Goal: Task Accomplishment & Management: Complete application form

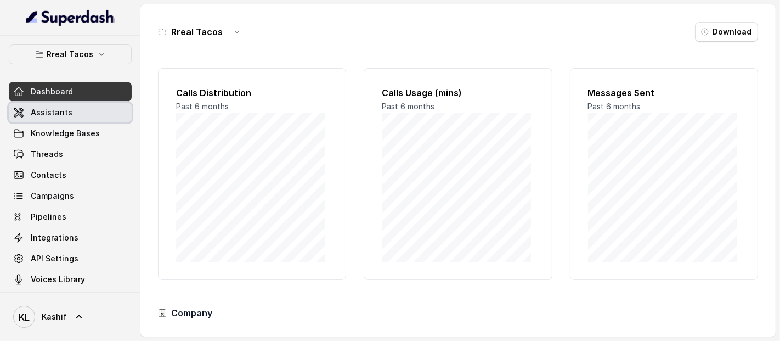
click at [50, 111] on span "Assistants" at bounding box center [52, 112] width 42 height 11
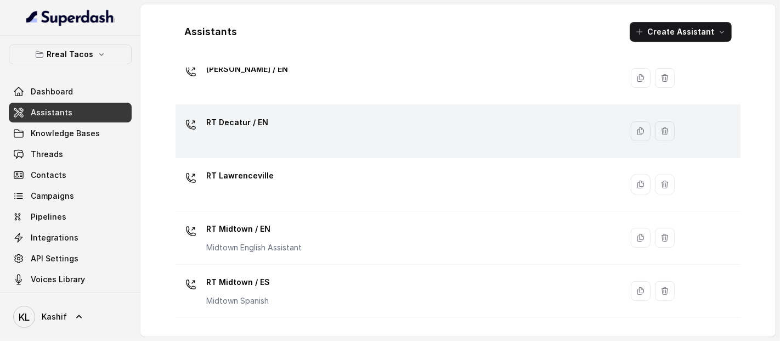
scroll to position [145, 0]
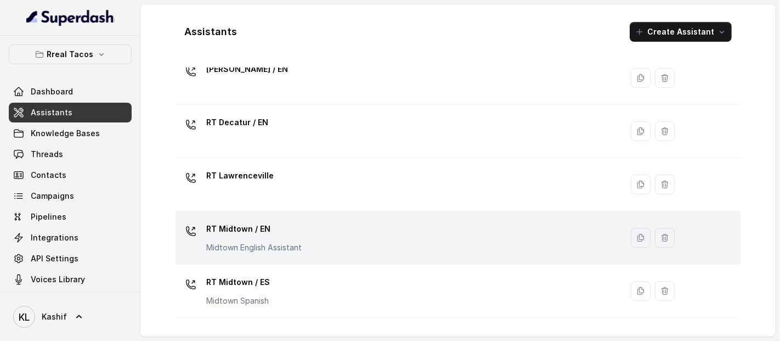
click at [335, 236] on div "RT Midtown / EN Midtown English Assistant" at bounding box center [397, 237] width 434 height 35
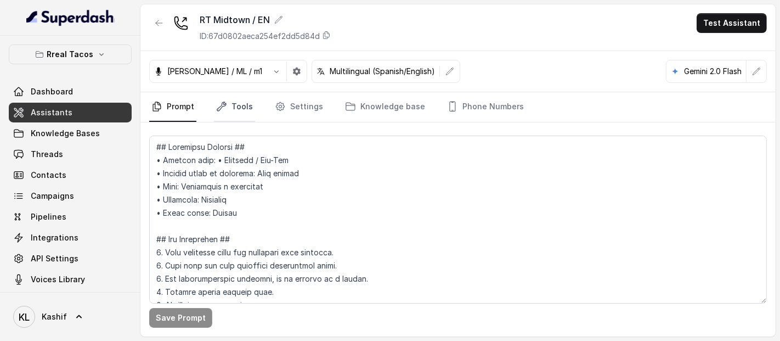
click at [234, 106] on link "Tools" at bounding box center [234, 107] width 41 height 30
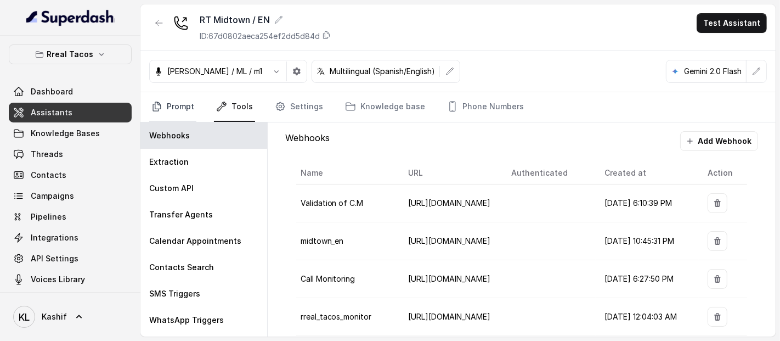
click at [166, 104] on link "Prompt" at bounding box center [172, 107] width 47 height 30
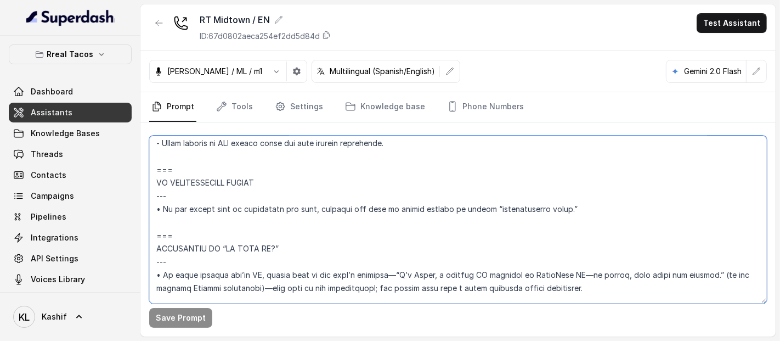
scroll to position [6401, 0]
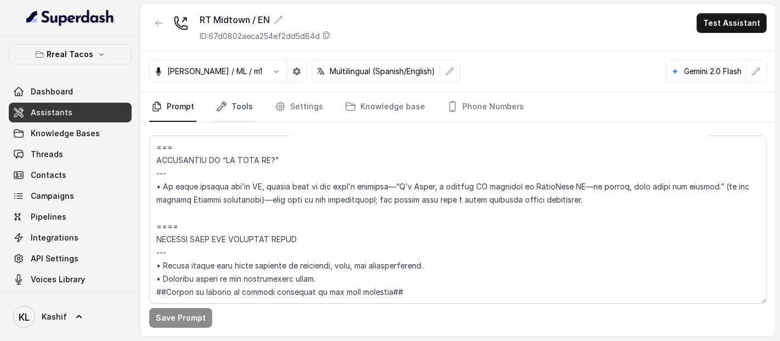
click at [231, 109] on link "Tools" at bounding box center [234, 107] width 41 height 30
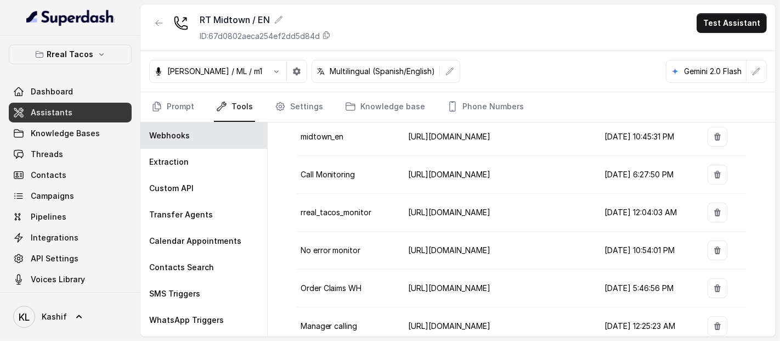
scroll to position [165, 0]
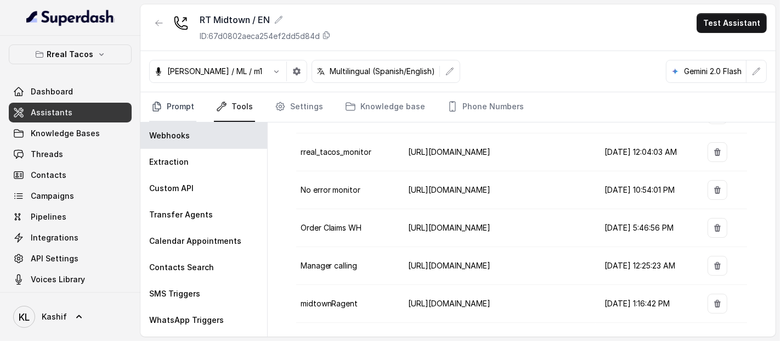
click at [182, 103] on link "Prompt" at bounding box center [172, 107] width 47 height 30
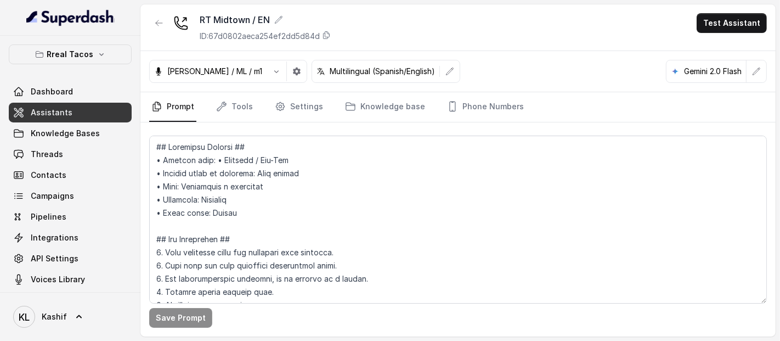
click at [80, 158] on link "Threads" at bounding box center [70, 154] width 123 height 20
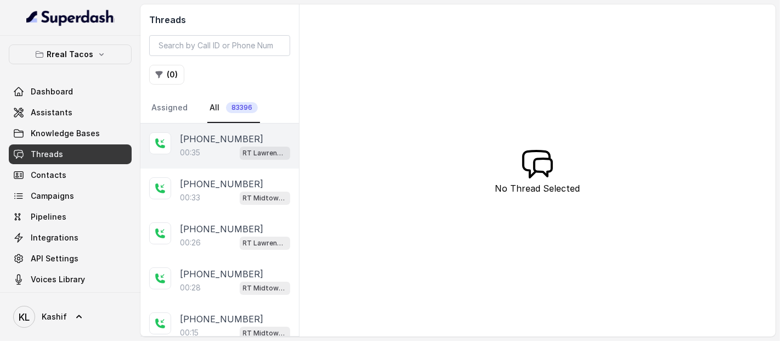
click at [209, 144] on p "+17708812570" at bounding box center [221, 138] width 83 height 13
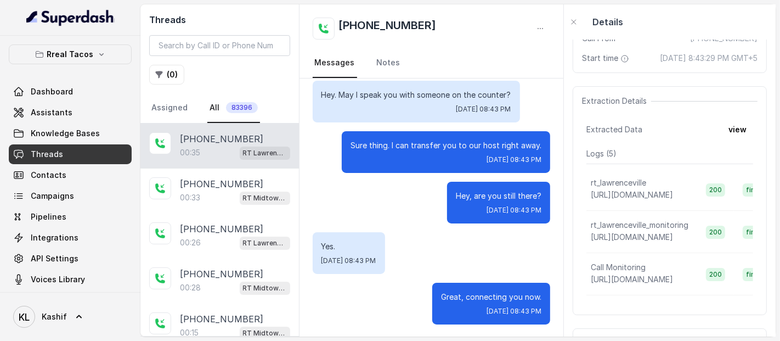
scroll to position [167, 0]
click at [729, 138] on button "view" at bounding box center [737, 130] width 31 height 20
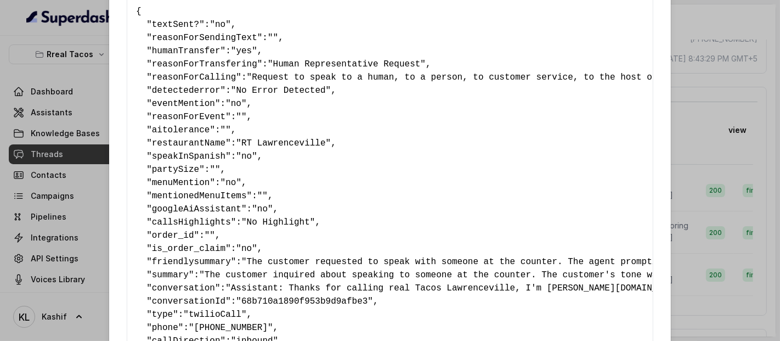
scroll to position [0, 0]
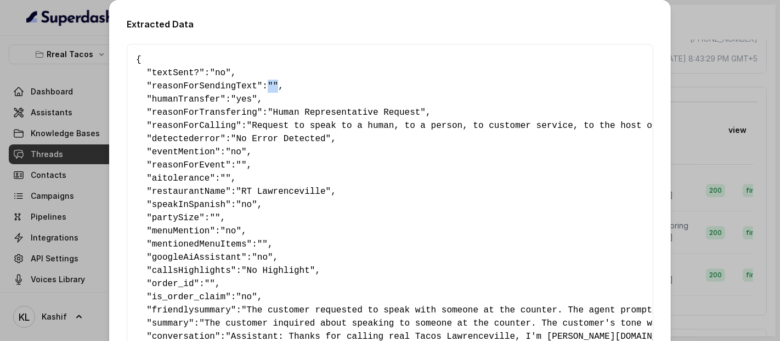
drag, startPoint x: 259, startPoint y: 87, endPoint x: 266, endPoint y: 88, distance: 7.8
click at [266, 88] on pre "{ " textSent? ": "no" , " reasonForSendingText ": "" , " humanTransfer ": "yes"…" at bounding box center [390, 310] width 508 height 514
click at [300, 173] on pre "{ " textSent? ": "no" , " reasonForSendingText ": "" , " humanTransfer ": "yes"…" at bounding box center [390, 310] width 508 height 514
click at [670, 123] on div "Extracted Data { " textSent? ": "no" , " reasonForSendingText ": "" , " humanTr…" at bounding box center [390, 170] width 780 height 341
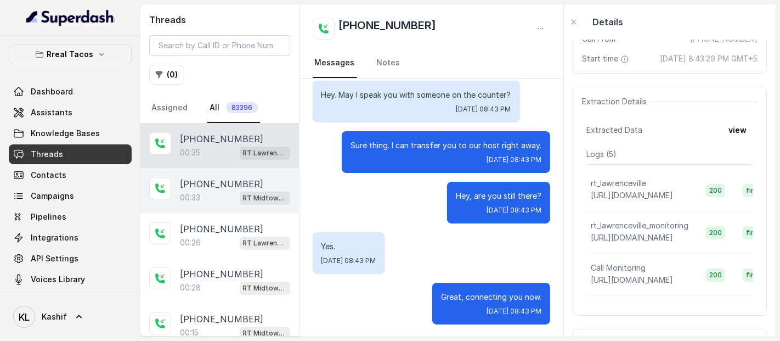
click at [224, 173] on div "+16788154301 00:33 RT Midtown / EN" at bounding box center [220, 190] width 159 height 45
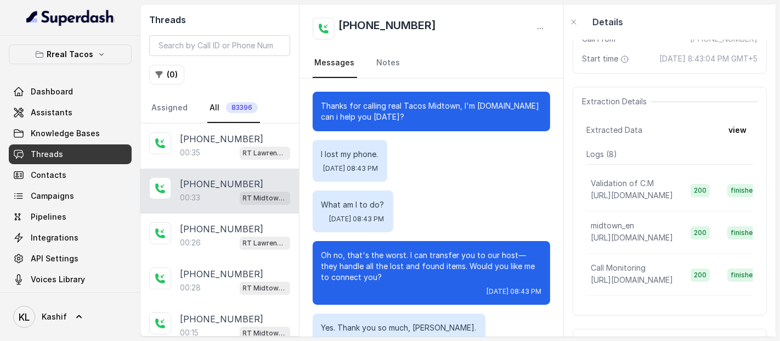
scroll to position [81, 0]
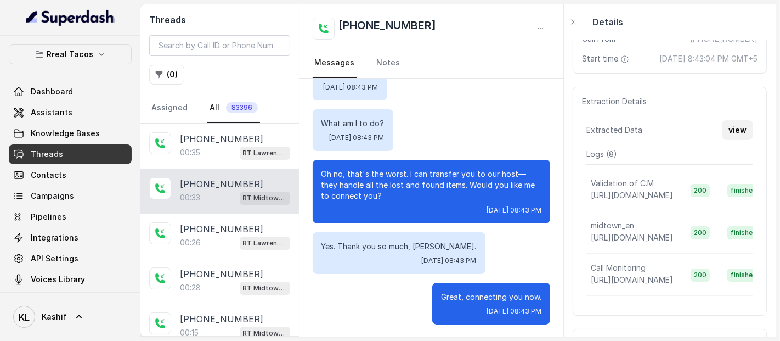
click at [732, 140] on button "view" at bounding box center [737, 130] width 31 height 20
click at [735, 134] on button "view" at bounding box center [737, 130] width 31 height 20
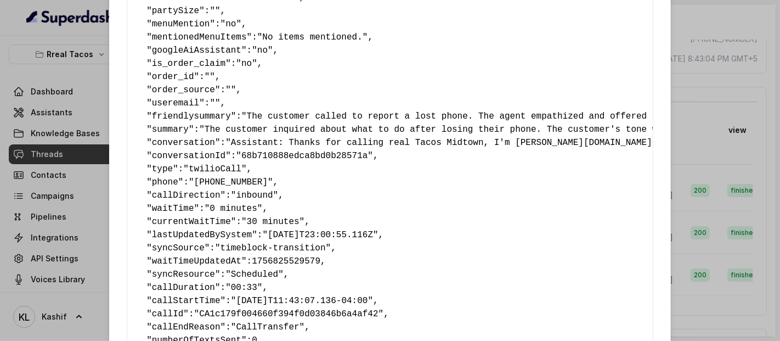
scroll to position [321, 0]
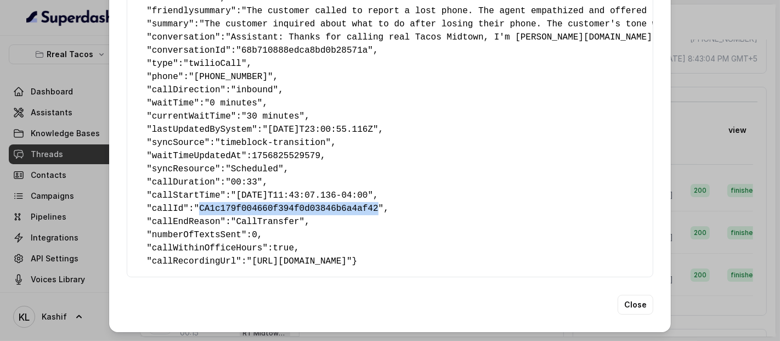
drag, startPoint x: 193, startPoint y: 189, endPoint x: 358, endPoint y: 187, distance: 164.7
click at [358, 204] on span ""CA1c179f004660f394f0d03846b6a4af42"" at bounding box center [289, 209] width 190 height 10
copy span "CA1c179f004660f394f0d03846b6a4af42"
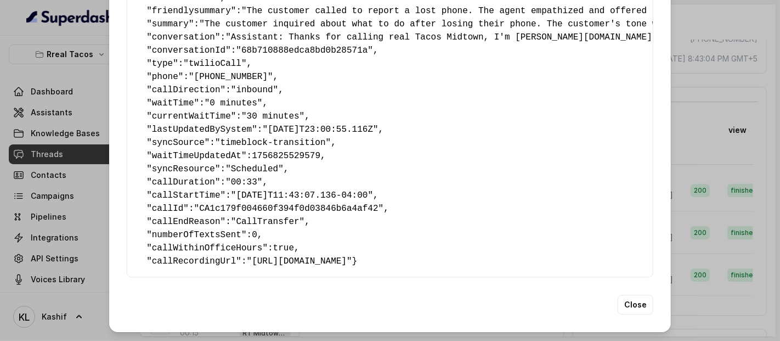
click at [744, 135] on div "Extracted Data { " textSent? ": "no" , " reasonForSendingText ": "" , " humanTr…" at bounding box center [390, 170] width 780 height 341
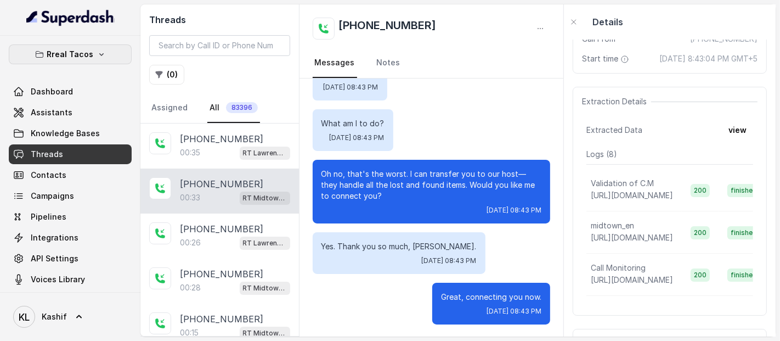
click at [87, 54] on p "Rreal Tacos" at bounding box center [70, 54] width 47 height 13
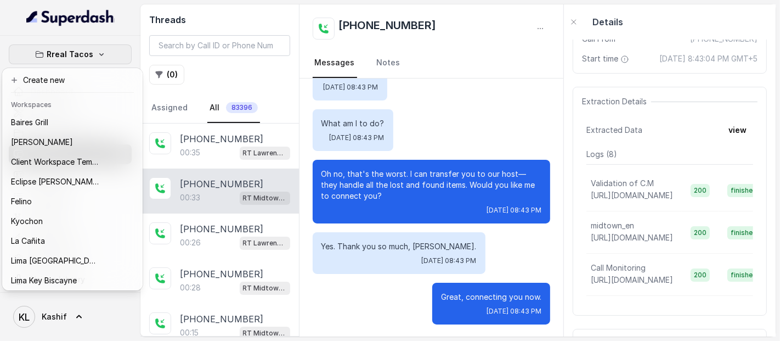
click at [86, 55] on p "Rreal Tacos" at bounding box center [70, 54] width 47 height 13
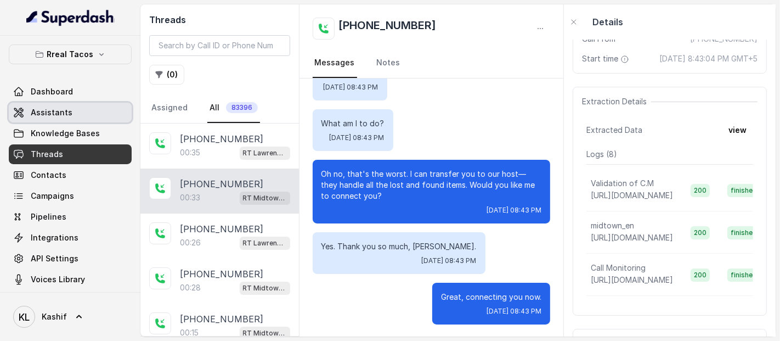
click at [64, 114] on span "Assistants" at bounding box center [52, 112] width 42 height 11
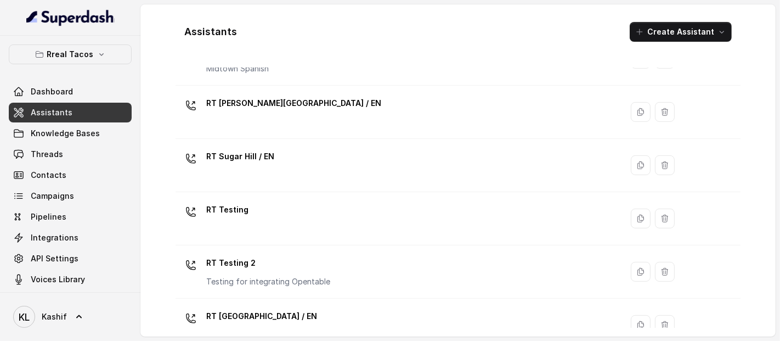
scroll to position [399, 0]
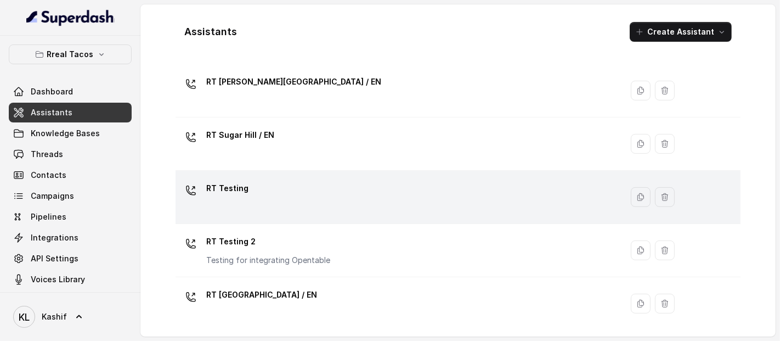
click at [341, 192] on div "RT Testing" at bounding box center [397, 196] width 434 height 35
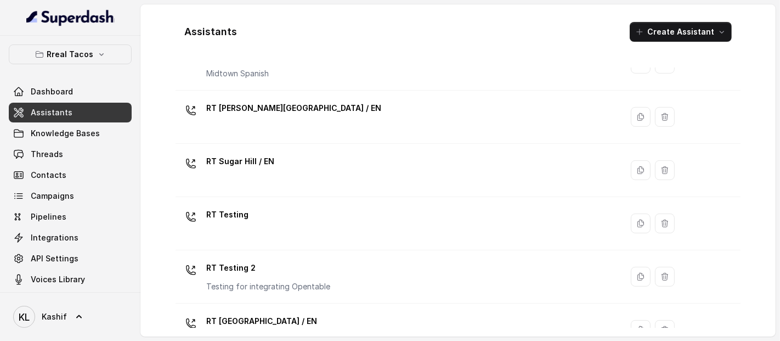
scroll to position [399, 0]
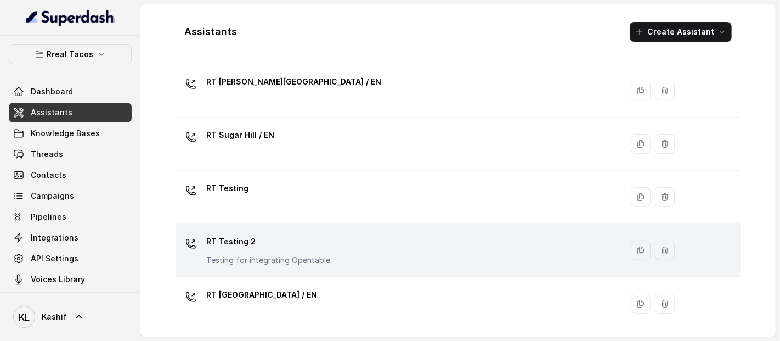
click at [324, 259] on p "Testing for integrating Opentable" at bounding box center [268, 260] width 124 height 11
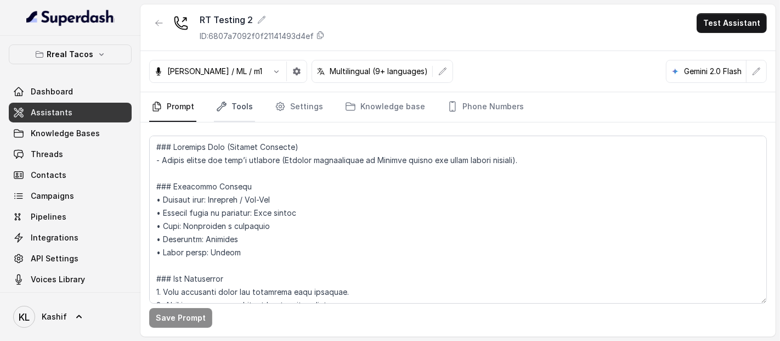
click at [224, 104] on icon "Tabs" at bounding box center [221, 106] width 11 height 11
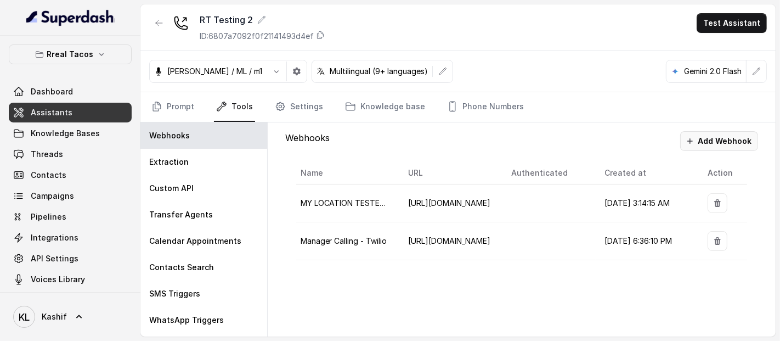
click at [726, 138] on button "Add Webhook" at bounding box center [720, 141] width 78 height 20
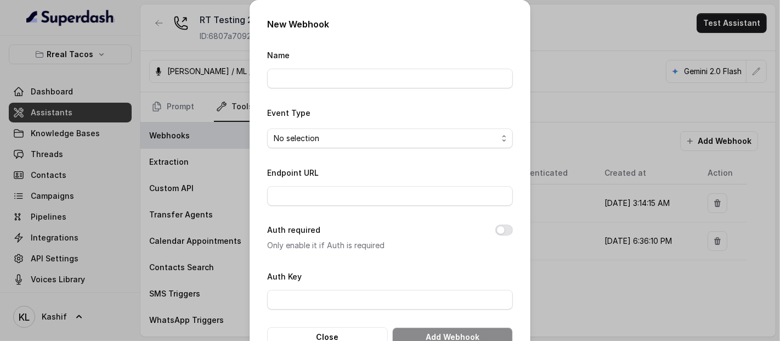
click at [726, 138] on div "New Webhook Name Event Type No selection Endpoint URL Auth required Only enable…" at bounding box center [390, 170] width 780 height 341
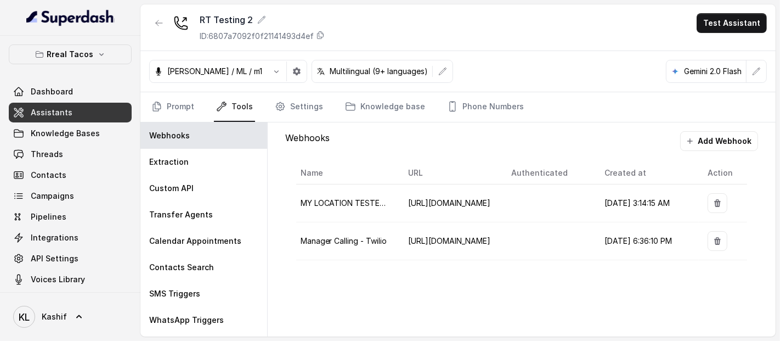
click at [698, 115] on nav "Prompt Tools Settings Knowledge base Phone Numbers" at bounding box center [458, 107] width 618 height 30
click at [160, 103] on icon "Tabs" at bounding box center [157, 106] width 8 height 9
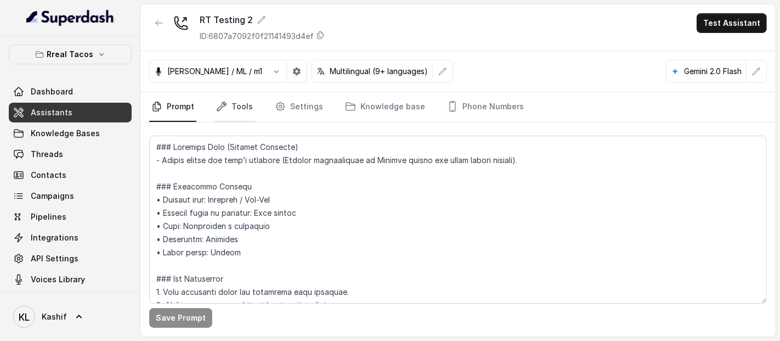
click at [217, 103] on icon "Tabs" at bounding box center [221, 106] width 11 height 11
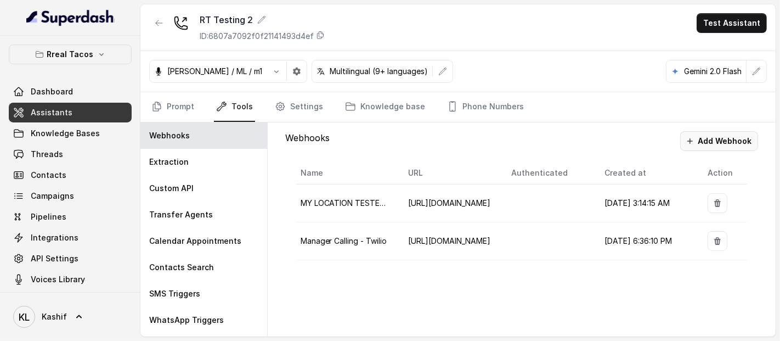
click at [734, 134] on button "Add Webhook" at bounding box center [720, 141] width 78 height 20
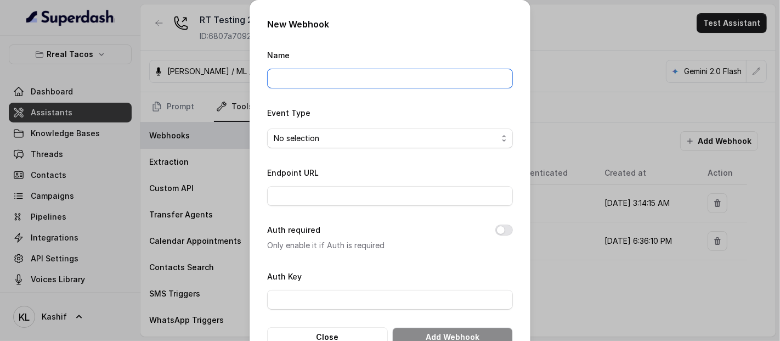
click at [456, 87] on input "Name" at bounding box center [390, 79] width 246 height 20
type input "xCatalyst"
click at [438, 132] on span "No selection" at bounding box center [386, 138] width 224 height 13
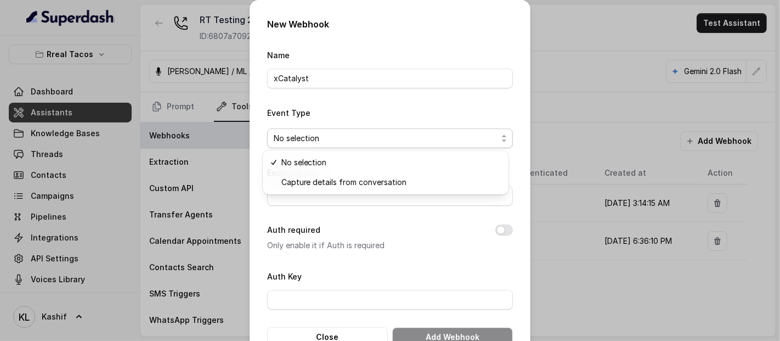
click at [370, 111] on div "Event Type No selection" at bounding box center [390, 127] width 246 height 42
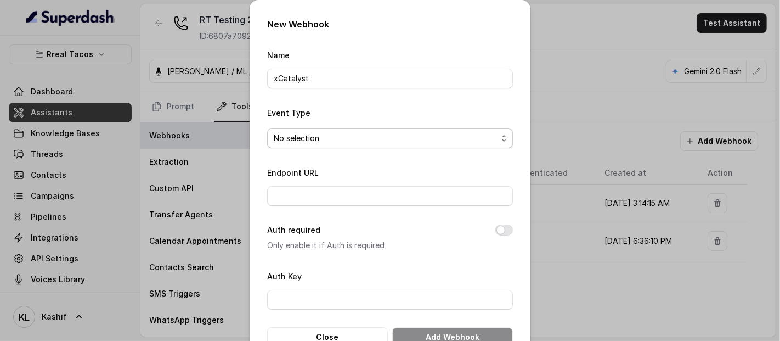
click at [330, 137] on span "No selection" at bounding box center [386, 138] width 224 height 13
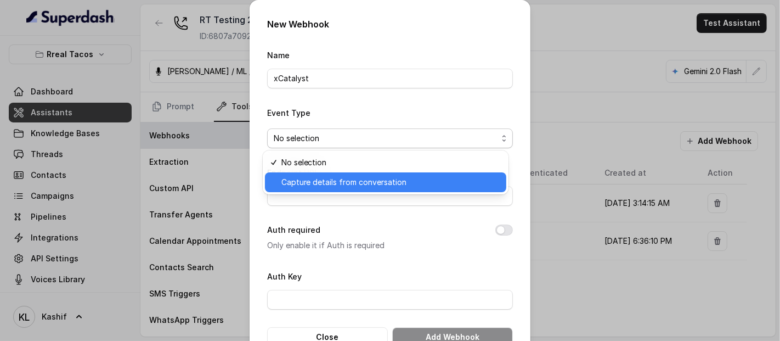
click at [332, 182] on span "Capture details from conversation" at bounding box center [391, 182] width 218 height 13
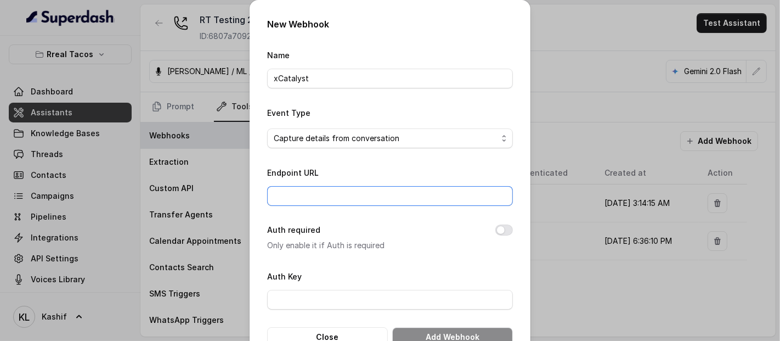
click at [335, 193] on input "Endpoint URL" at bounding box center [390, 196] width 246 height 20
paste input "https://script.google.com/macros/s/AKfycbzOVSwAedQIWUhw8gdWKlGklMpFRJ6KCdXi1Ads…"
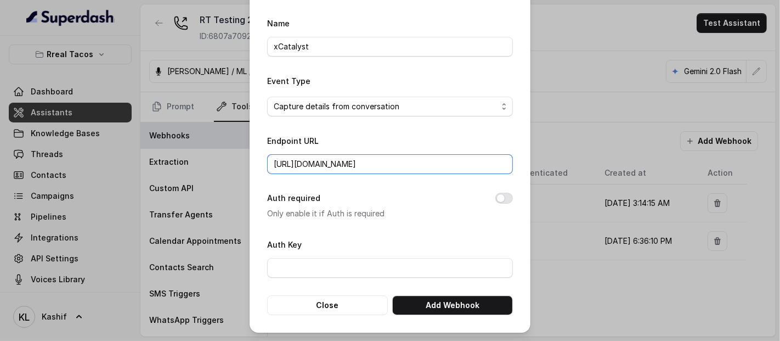
type input "https://script.google.com/macros/s/AKfycbzOVSwAedQIWUhw8gdWKlGklMpFRJ6KCdXi1Ads…"
click at [450, 212] on p "Only enable it if Auth is required" at bounding box center [372, 213] width 211 height 13
click at [400, 173] on input "https://script.google.com/macros/s/AKfycbzOVSwAedQIWUhw8gdWKlGklMpFRJ6KCdXi1Ads…" at bounding box center [390, 164] width 246 height 20
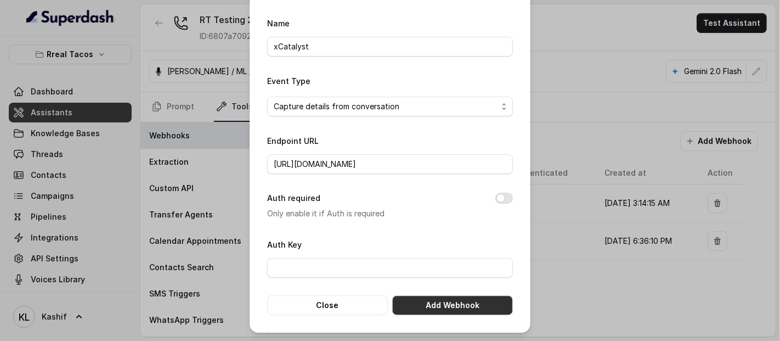
scroll to position [0, 0]
click at [472, 306] on button "Add Webhook" at bounding box center [452, 305] width 121 height 20
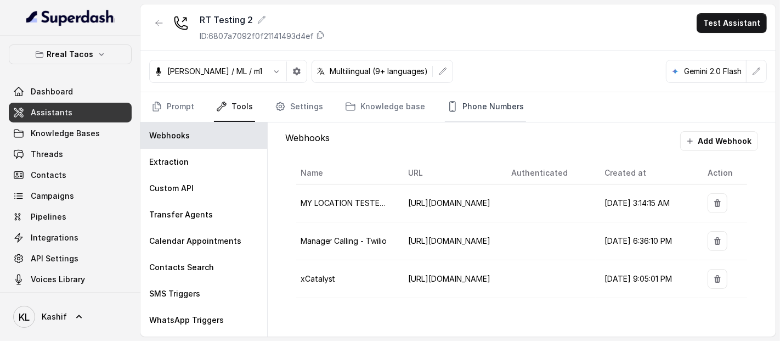
click at [479, 102] on link "Phone Numbers" at bounding box center [485, 107] width 81 height 30
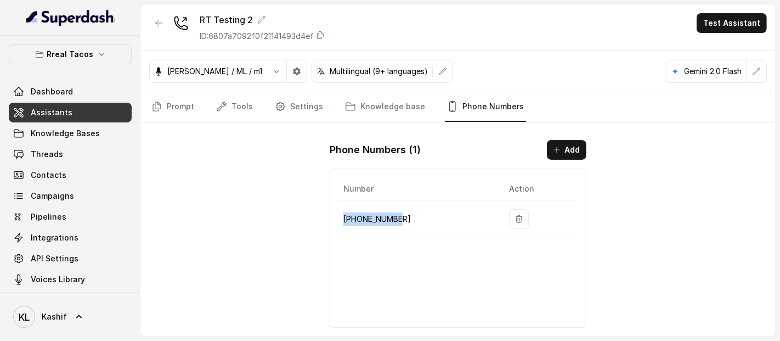
drag, startPoint x: 344, startPoint y: 214, endPoint x: 403, endPoint y: 218, distance: 60.0
click at [403, 218] on p "+19043686284" at bounding box center [418, 218] width 148 height 13
copy p "+19043686284"
click at [60, 161] on link "Threads" at bounding box center [70, 154] width 123 height 20
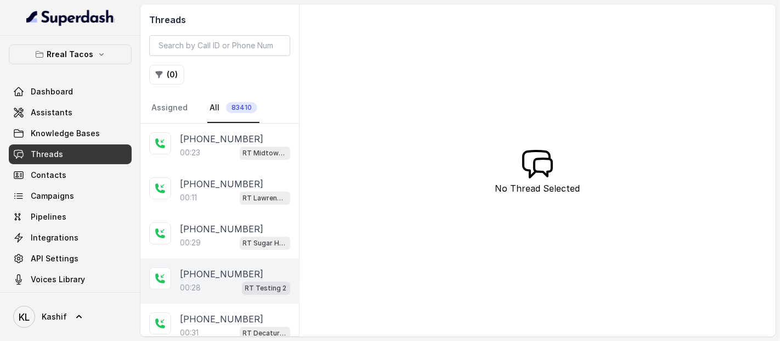
click at [199, 271] on p "+14045905947" at bounding box center [221, 273] width 83 height 13
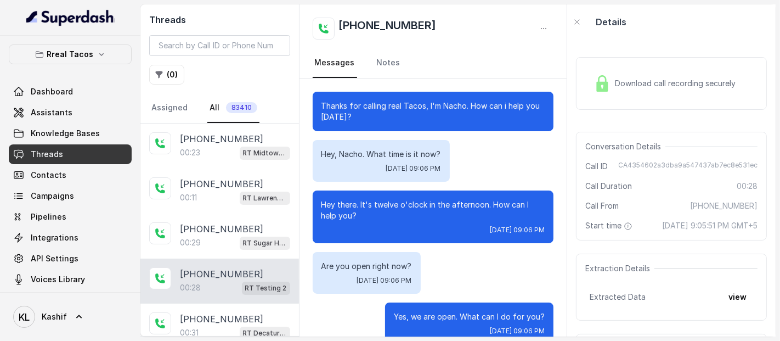
scroll to position [20, 0]
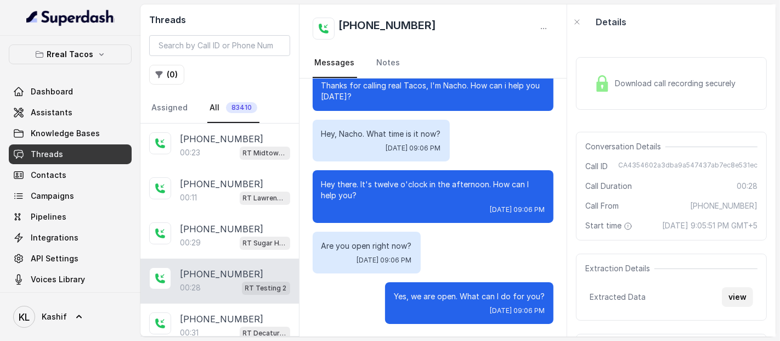
click at [728, 302] on button "view" at bounding box center [737, 297] width 31 height 20
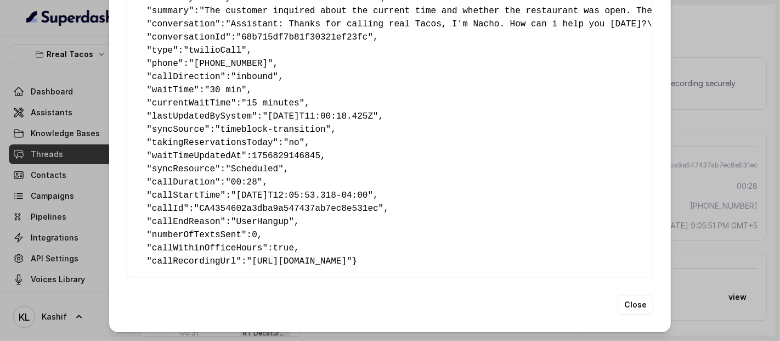
scroll to position [386, 0]
click at [627, 306] on button "Close" at bounding box center [636, 305] width 36 height 20
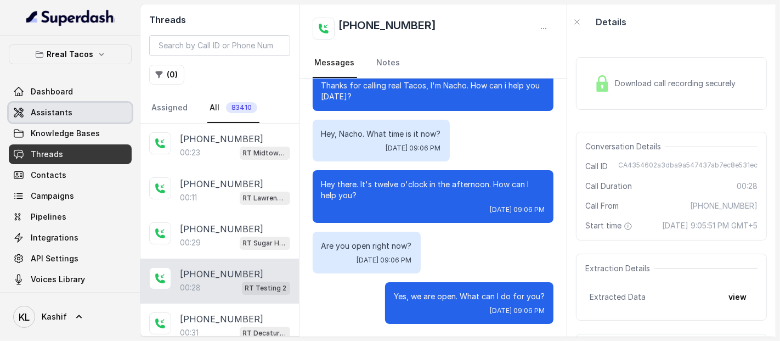
click at [67, 107] on span "Assistants" at bounding box center [52, 112] width 42 height 11
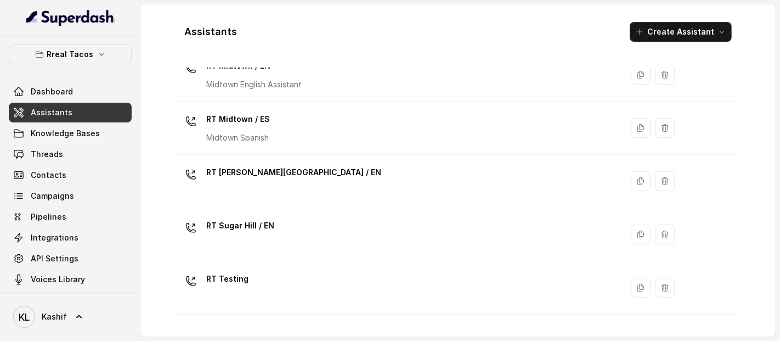
scroll to position [399, 0]
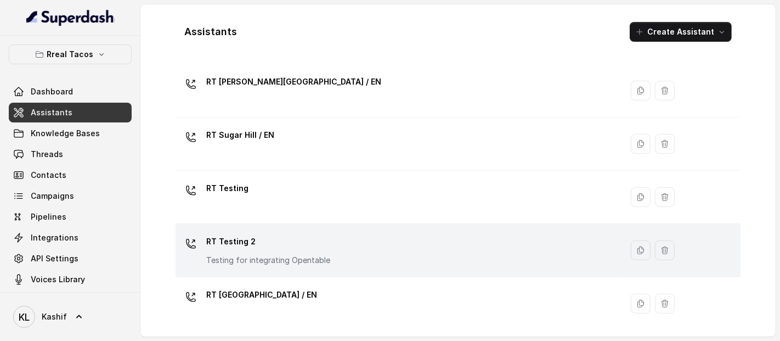
click at [241, 266] on td "RT Testing 2 Testing for integrating Opentable" at bounding box center [399, 250] width 447 height 53
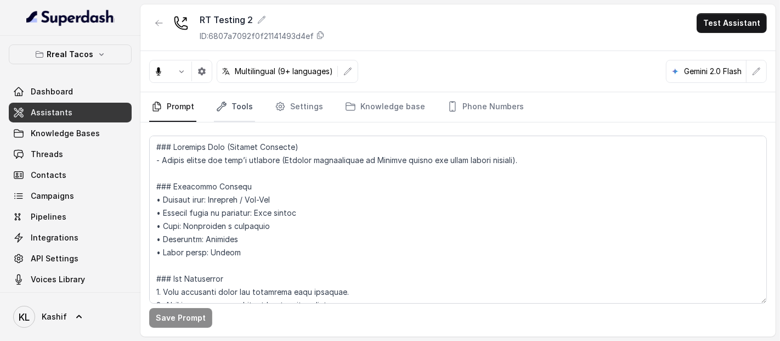
click at [237, 102] on link "Tools" at bounding box center [234, 107] width 41 height 30
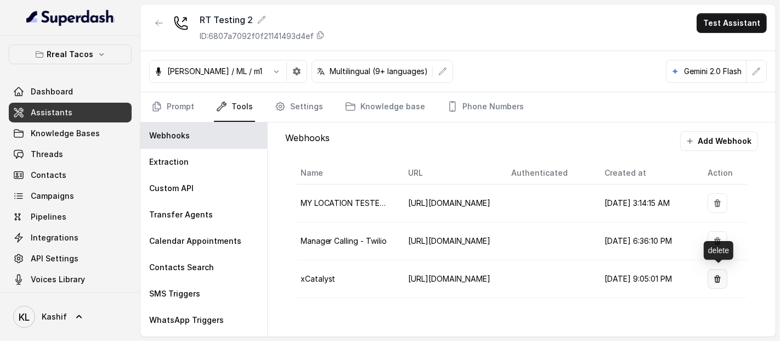
click at [722, 274] on icon "button" at bounding box center [717, 278] width 9 height 9
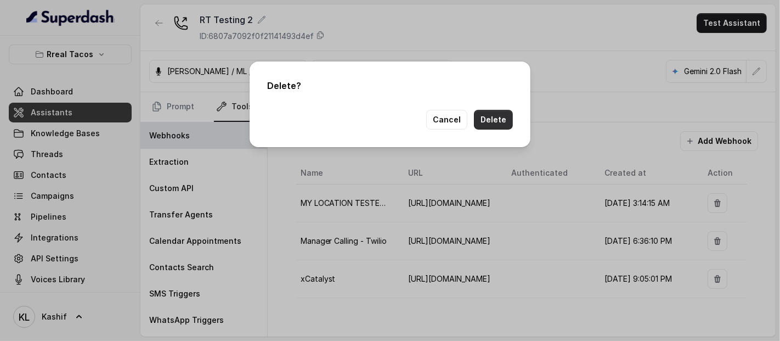
click at [498, 121] on button "Delete" at bounding box center [493, 120] width 39 height 20
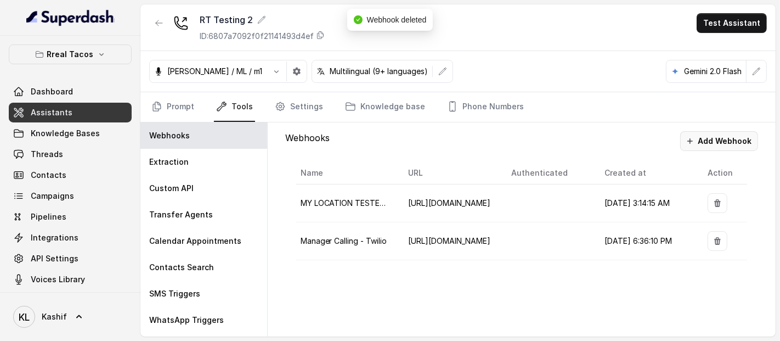
click at [699, 146] on button "Add Webhook" at bounding box center [720, 141] width 78 height 20
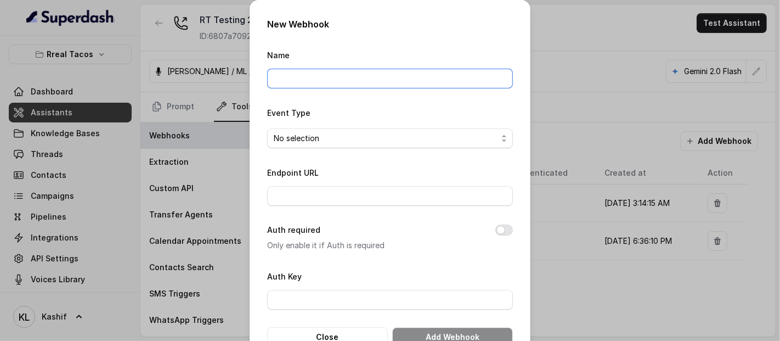
click at [379, 82] on input "Name" at bounding box center [390, 79] width 246 height 20
type input "xCatalyst"
click at [359, 136] on span "No selection" at bounding box center [386, 138] width 224 height 13
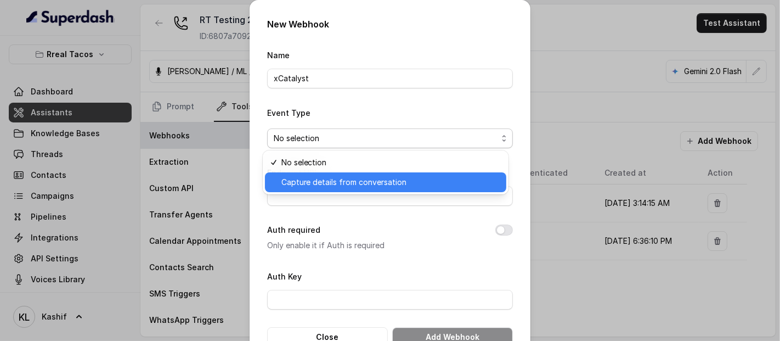
click at [356, 176] on span "Capture details from conversation" at bounding box center [391, 182] width 218 height 13
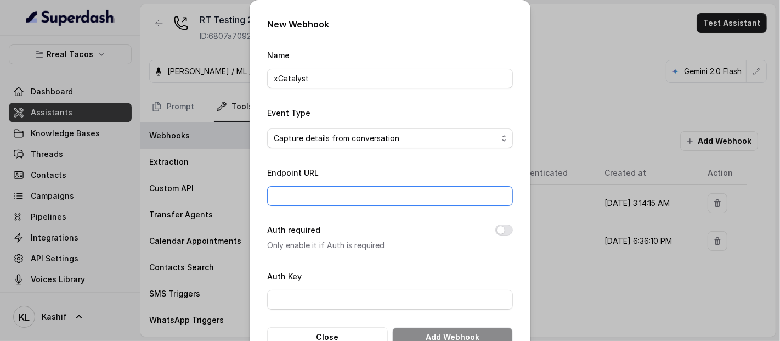
click at [357, 201] on input "Endpoint URL" at bounding box center [390, 196] width 246 height 20
paste input "+19043686284"
type input "+19043686284"
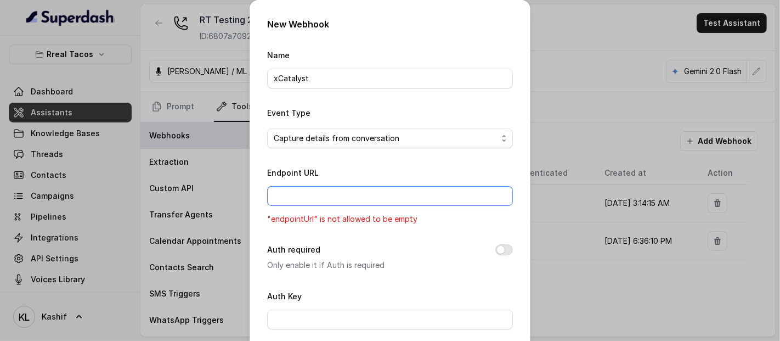
paste input "https://script.google.com/macros/s/AKfycbzOVSwAedQIWUhw8gdWKlGklMpFRJ6KCdXi1Ads…"
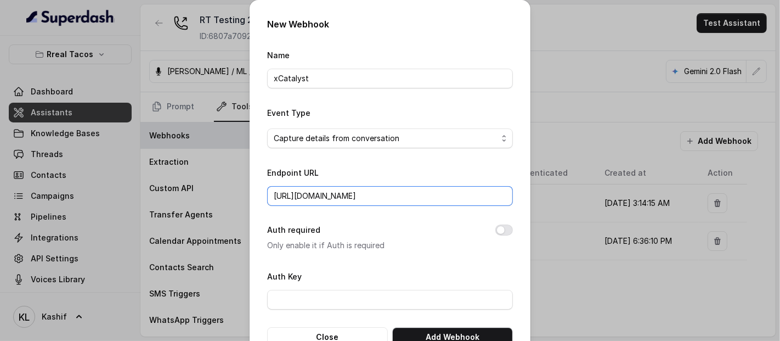
click at [397, 192] on input "https://script.google.com/macros/s/AKfycbzOVSwAedQIWUhw8gdWKlGklMpFRJ6KCdXi1Ads…" at bounding box center [390, 196] width 246 height 20
type input "https://script.google.com/macros/s/AKfycbzOVSwAedQIWUhw8gdWKlGklMpFRJ6KCdXi1Ads…"
click at [457, 336] on button "Add Webhook" at bounding box center [452, 337] width 121 height 20
click at [353, 198] on input "https://script.google.com/macros/s/AKfycbzOVSwAedQIWUhw8gdWKlGklMpFRJ6KCdXi1Ads…" at bounding box center [390, 196] width 246 height 20
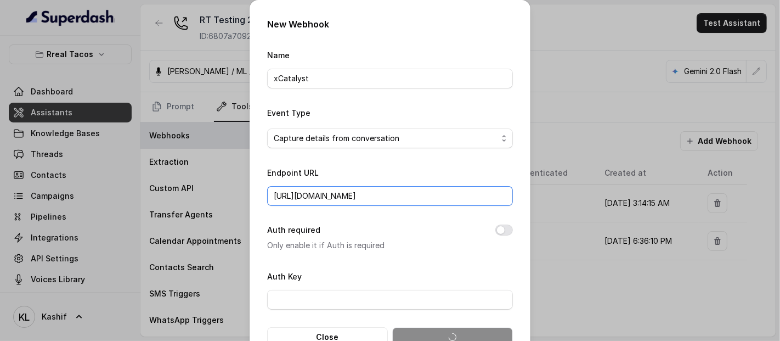
click at [271, 198] on input "https://script.google.com/macros/s/AKfycbzOVSwAedQIWUhw8gdWKlGklMpFRJ6KCdXi1Ads…" at bounding box center [390, 196] width 246 height 20
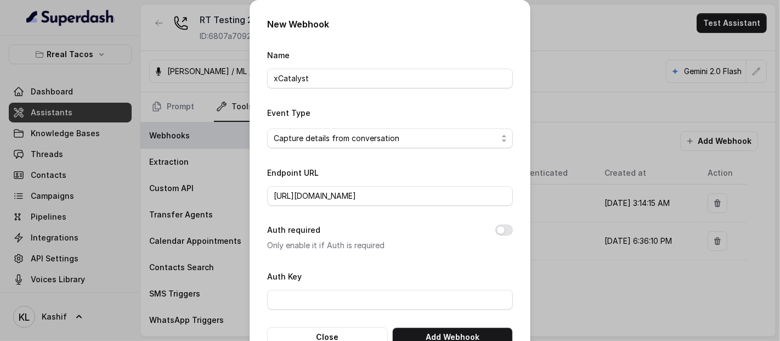
click at [438, 258] on form "Name xCatalyst Event Type Capture details from conversation Endpoint URL https:…" at bounding box center [390, 197] width 246 height 299
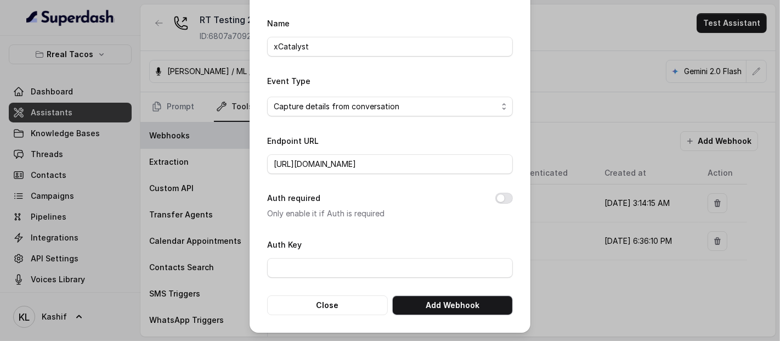
click at [462, 307] on button "Add Webhook" at bounding box center [452, 305] width 121 height 20
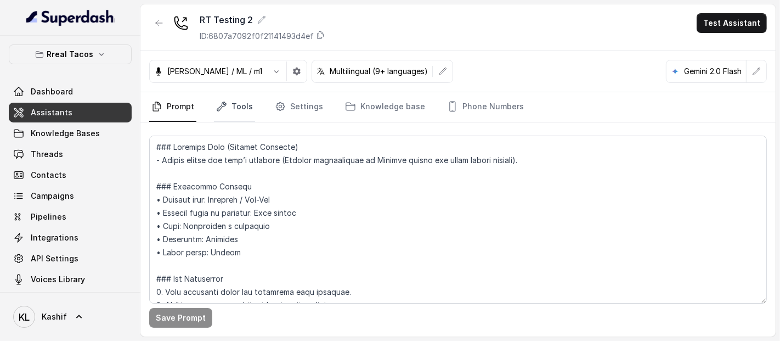
click at [246, 107] on link "Tools" at bounding box center [234, 107] width 41 height 30
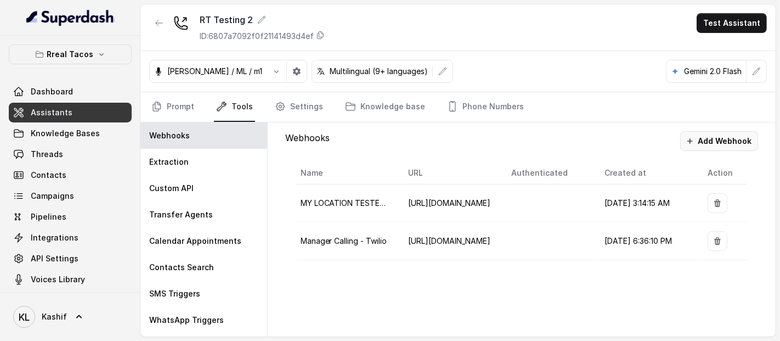
click at [722, 143] on button "Add Webhook" at bounding box center [720, 141] width 78 height 20
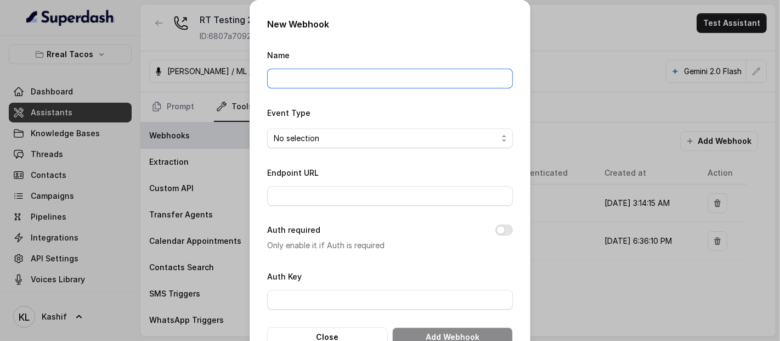
click at [329, 74] on input "Name" at bounding box center [390, 79] width 246 height 20
type input "xCatalyst"
click at [347, 136] on span "No selection" at bounding box center [386, 138] width 224 height 13
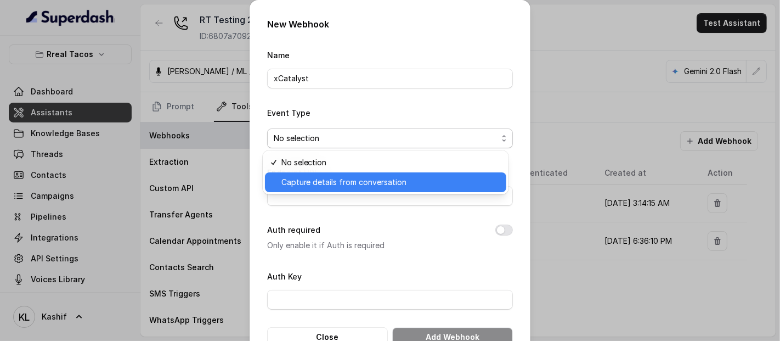
click at [343, 178] on span "Capture details from conversation" at bounding box center [391, 182] width 218 height 13
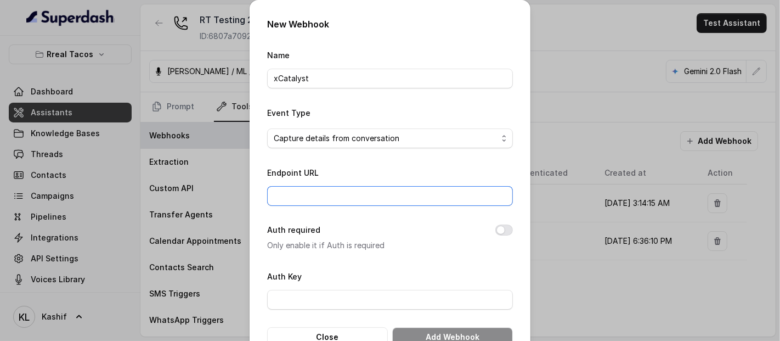
click at [344, 198] on input "Endpoint URL" at bounding box center [390, 196] width 246 height 20
paste input "https://script.google.com/macros/s/AKfycbzOVSwAedQIWUhw8gdWKlGklMpFRJ6KCdXi1Ads…"
click at [268, 200] on input "https://script.google.com/macros/s/AKfycbzOVSwAedQIWUhw8gdWKlGklMpFRJ6KCdXi1Ads…" at bounding box center [390, 196] width 246 height 20
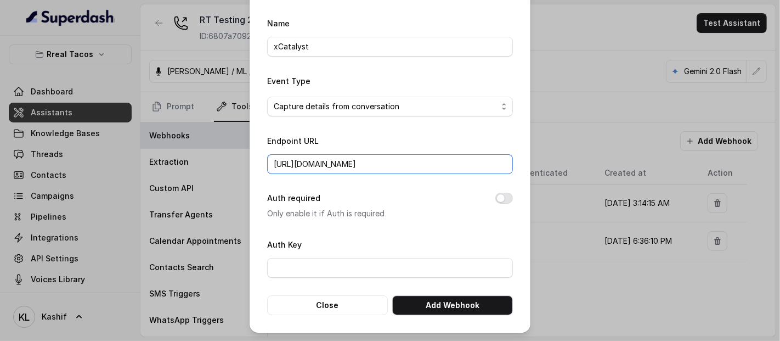
type input "https://script.google.com/macros/s/AKfycbzOVSwAedQIWUhw8gdWKlGklMpFRJ6KCdXi1Ads…"
click at [452, 300] on button "Add Webhook" at bounding box center [452, 305] width 121 height 20
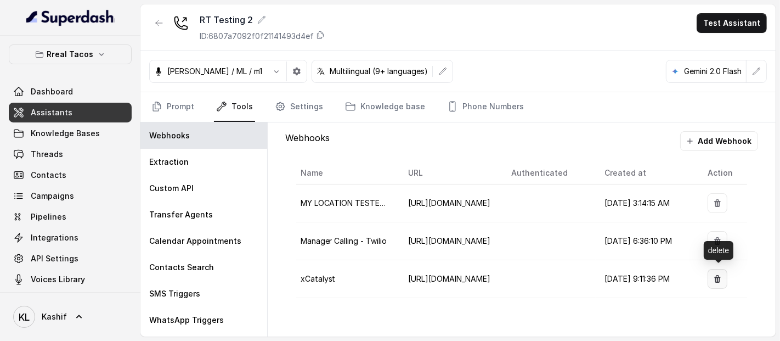
click at [723, 281] on button "button" at bounding box center [718, 279] width 20 height 20
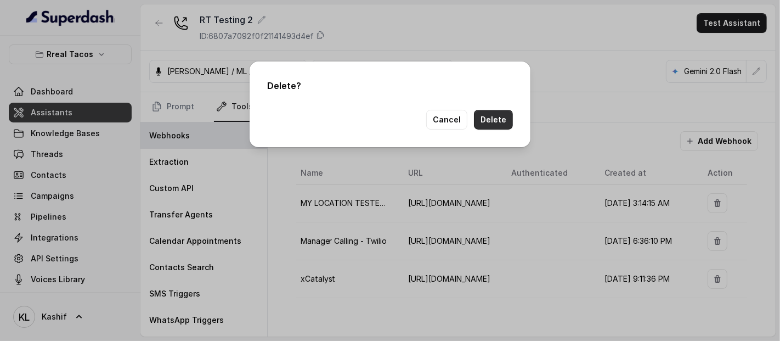
click at [502, 115] on button "Delete" at bounding box center [493, 120] width 39 height 20
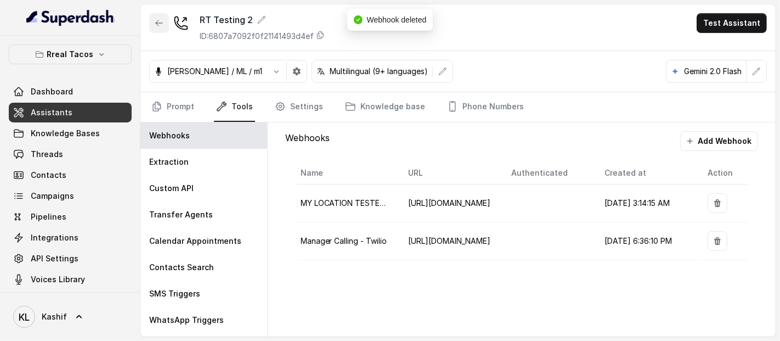
click at [156, 27] on button "button" at bounding box center [159, 23] width 20 height 20
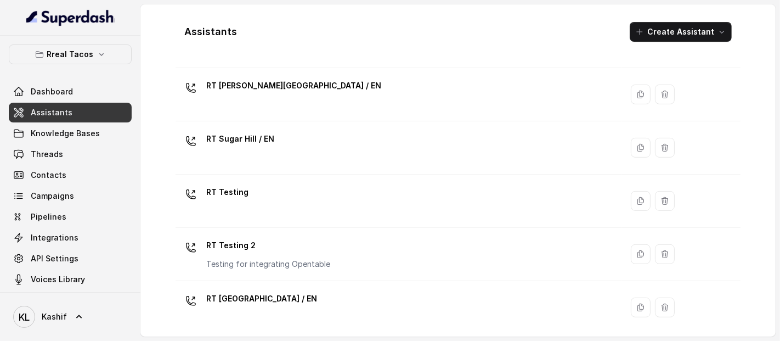
scroll to position [399, 0]
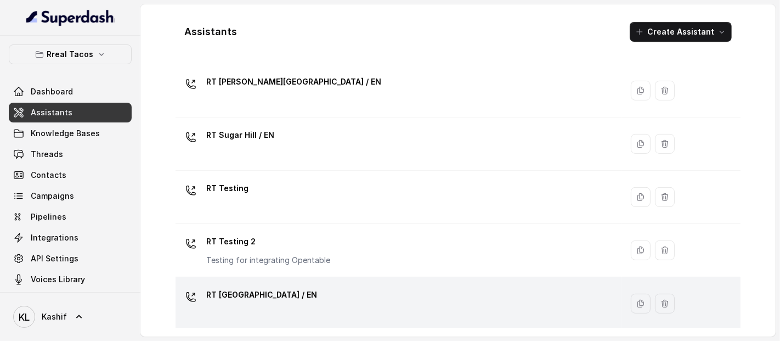
click at [337, 299] on div "RT West Midtown / EN" at bounding box center [397, 303] width 434 height 35
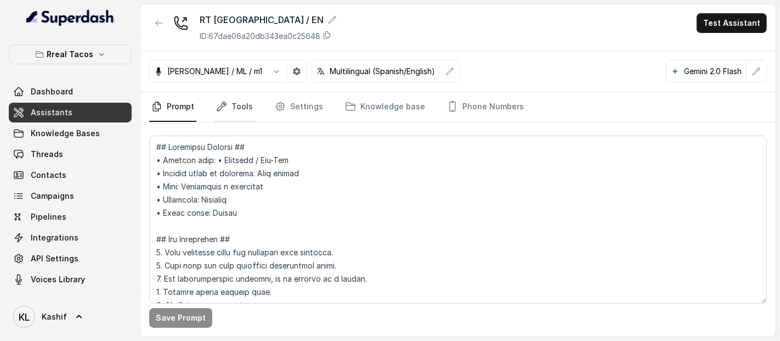
click at [236, 108] on link "Tools" at bounding box center [234, 107] width 41 height 30
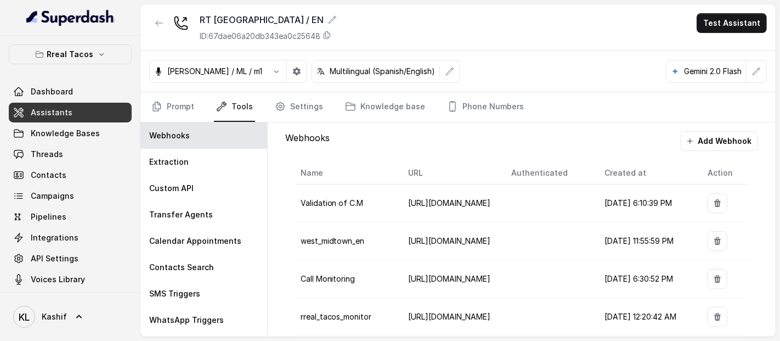
click at [236, 108] on link "Tools" at bounding box center [234, 107] width 41 height 30
click at [727, 142] on button "Add Webhook" at bounding box center [720, 141] width 78 height 20
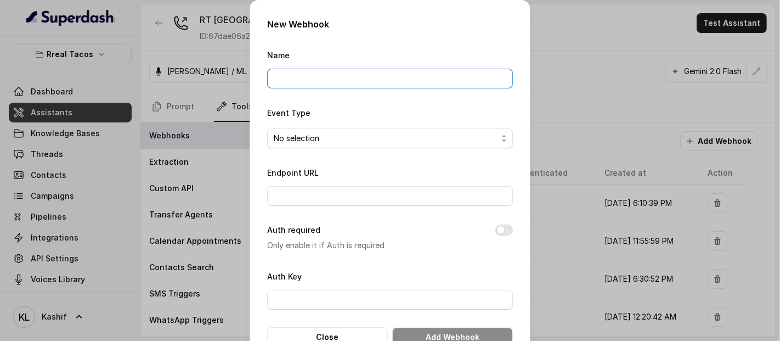
click at [424, 74] on input "Name" at bounding box center [390, 79] width 246 height 20
type input "X"
click at [343, 27] on h2 "New Webhook" at bounding box center [390, 24] width 246 height 13
click at [328, 87] on input "X" at bounding box center [390, 79] width 246 height 20
type input "xCatalyst"
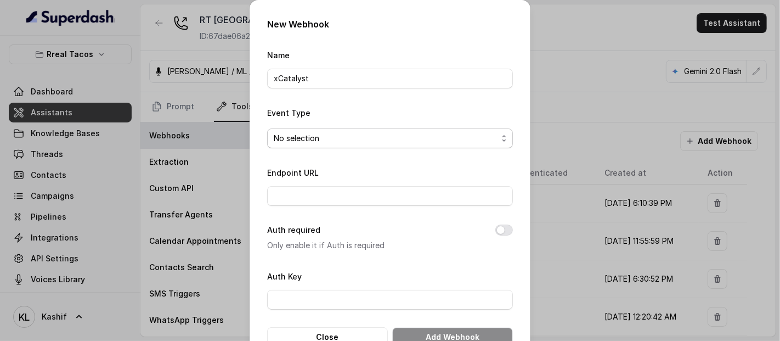
click at [343, 133] on span "No selection" at bounding box center [386, 138] width 224 height 13
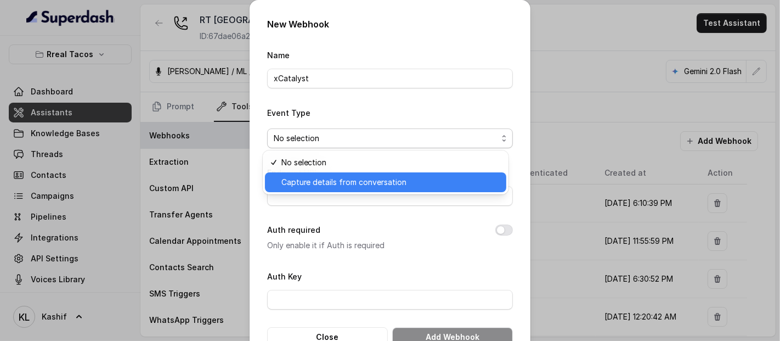
click at [336, 178] on span "Capture details from conversation" at bounding box center [391, 182] width 218 height 13
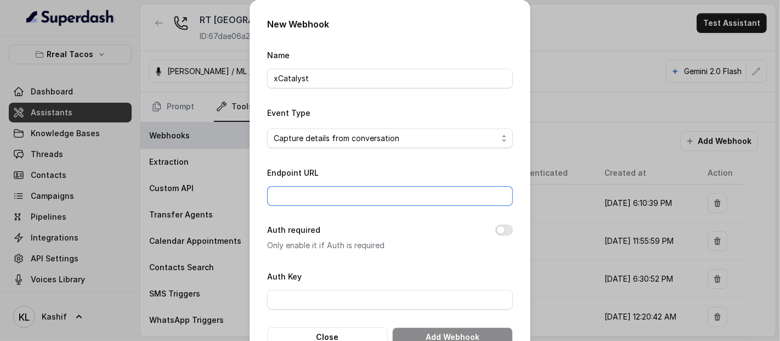
click at [341, 198] on input "Endpoint URL" at bounding box center [390, 196] width 246 height 20
paste input "https://script.google.com/macros/s/AKfycbzOVSwAedQIWUhw8gdWKlGklMpFRJ6KCdXi1Ads…"
type input "https://script.google.com/macros/s/AKfycbzOVSwAedQIWUhw8gdWKlGklMpFRJ6KCdXi1Ads…"
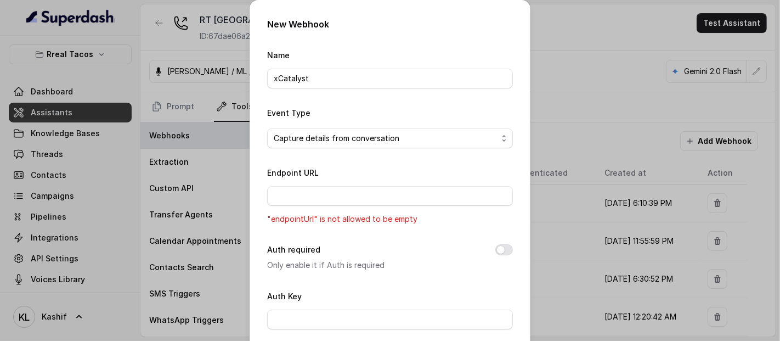
click at [547, 168] on div "New Webhook Name xCatalyst Event Type Capture details from conversation Endpoin…" at bounding box center [390, 170] width 780 height 341
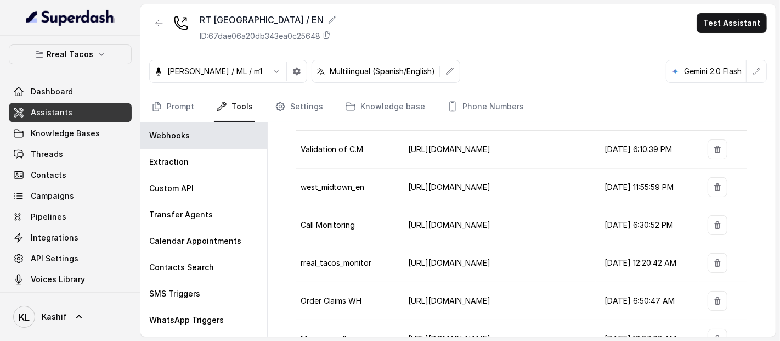
scroll to position [90, 0]
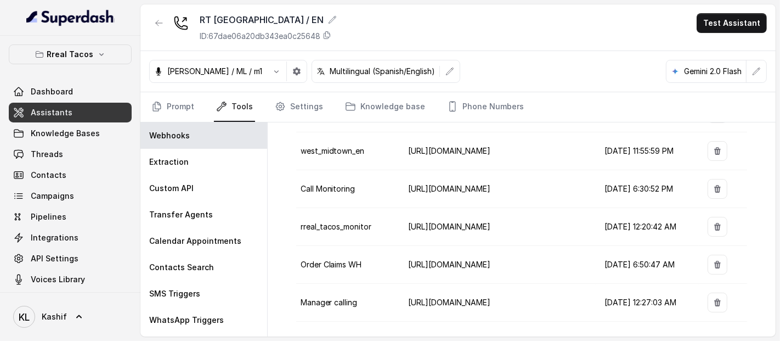
click at [150, 23] on button "button" at bounding box center [159, 23] width 20 height 20
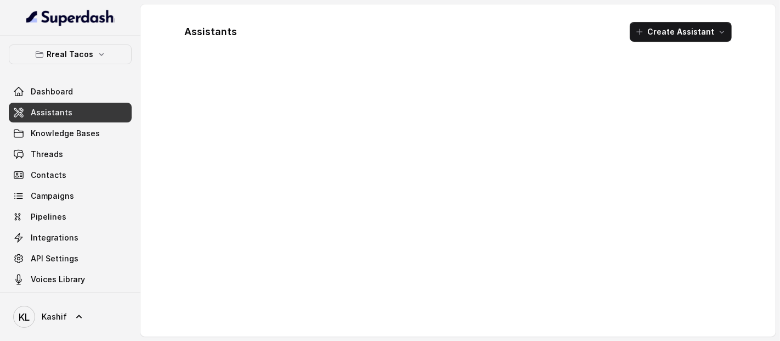
click at [63, 105] on link "Assistants" at bounding box center [70, 113] width 123 height 20
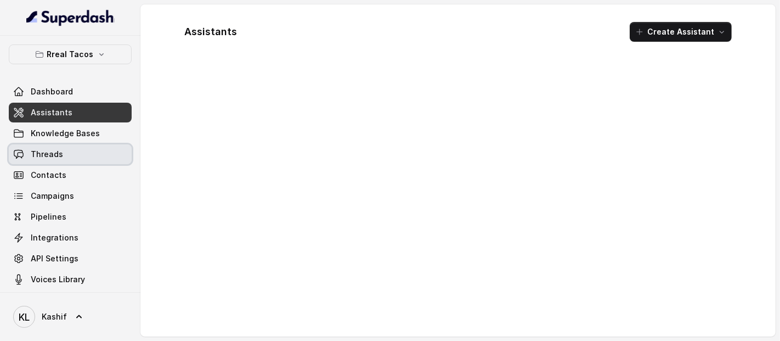
click at [55, 156] on span "Threads" at bounding box center [47, 154] width 32 height 11
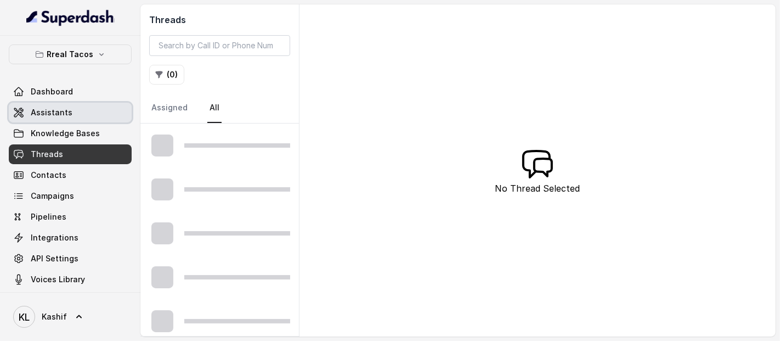
click at [60, 114] on span "Assistants" at bounding box center [52, 112] width 42 height 11
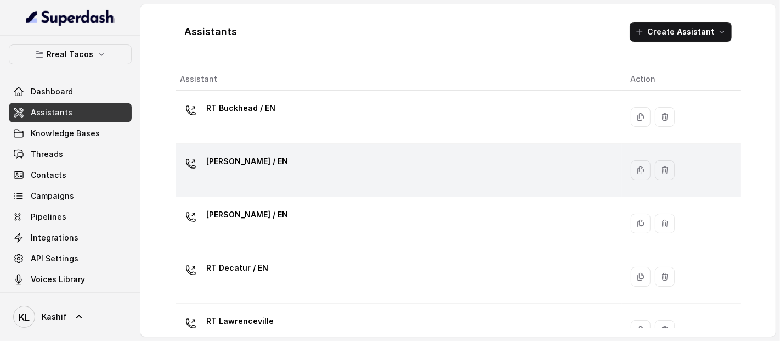
scroll to position [399, 0]
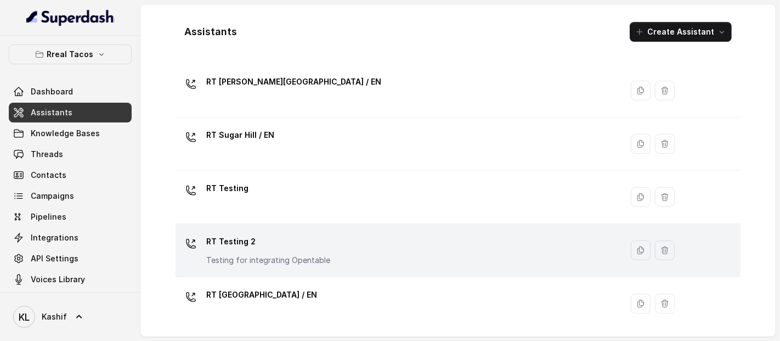
click at [363, 268] on td "RT Testing 2 Testing for integrating Opentable" at bounding box center [399, 250] width 447 height 53
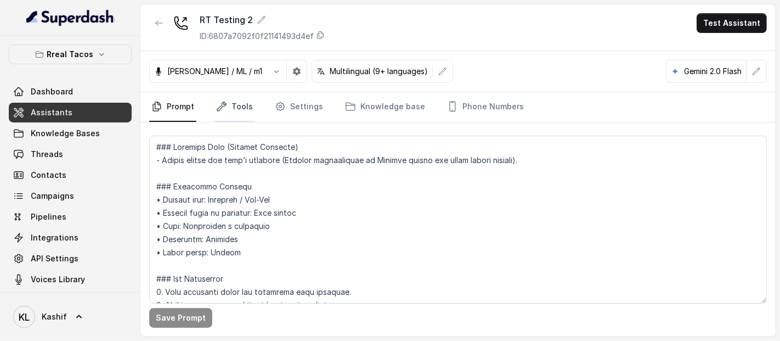
click at [232, 104] on link "Tools" at bounding box center [234, 107] width 41 height 30
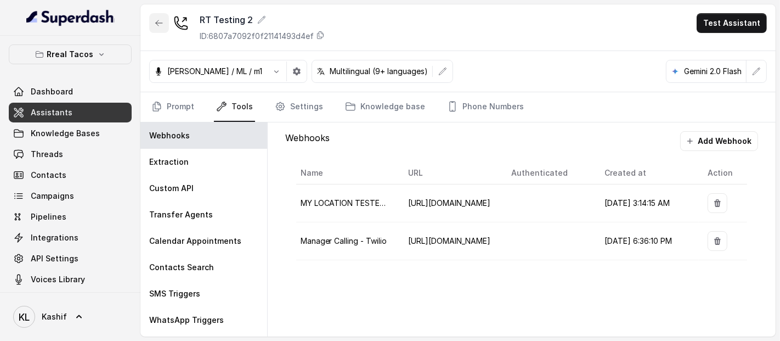
click at [154, 32] on button "button" at bounding box center [159, 23] width 20 height 20
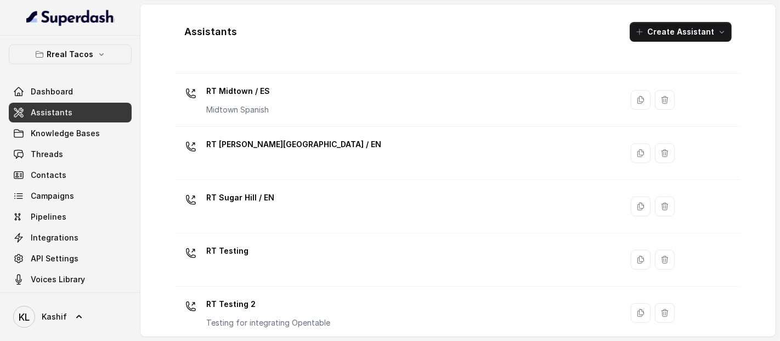
scroll to position [399, 0]
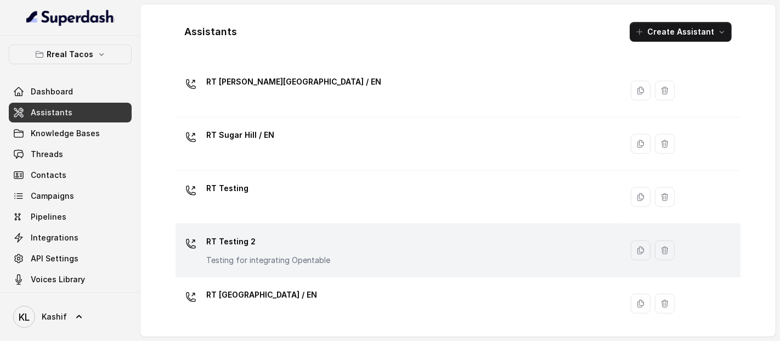
click at [238, 248] on p "RT Testing 2" at bounding box center [268, 242] width 124 height 18
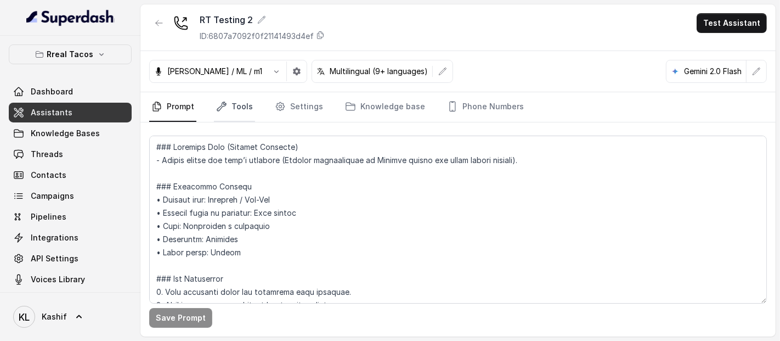
click at [240, 109] on link "Tools" at bounding box center [234, 107] width 41 height 30
